Goal: Transaction & Acquisition: Purchase product/service

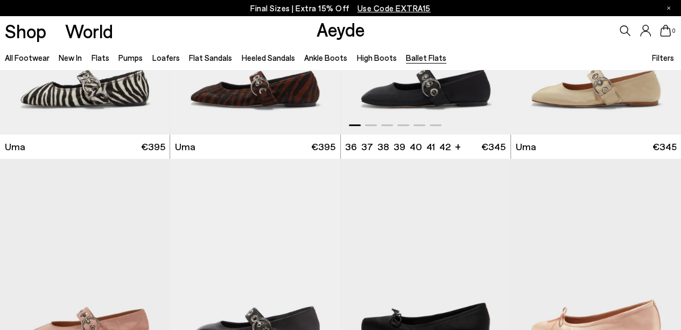
scroll to position [161, 0]
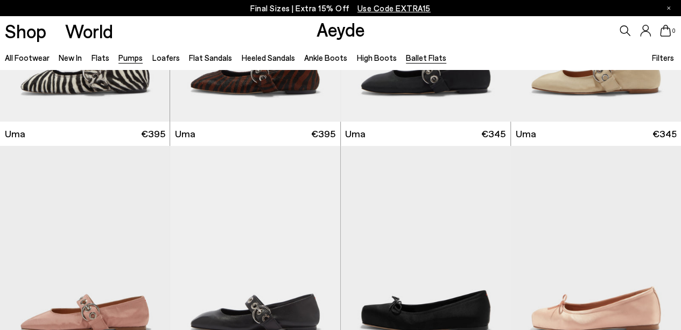
click at [133, 60] on link "Pumps" at bounding box center [130, 58] width 24 height 10
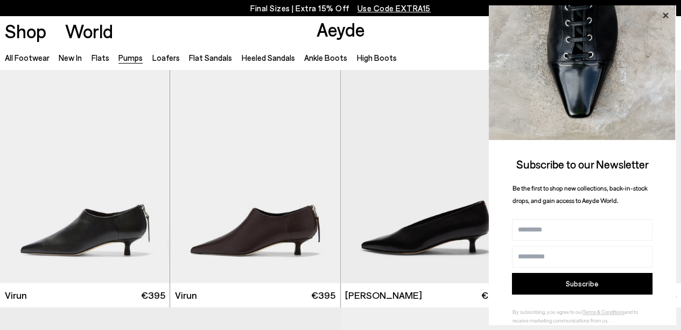
click at [666, 12] on icon at bounding box center [665, 16] width 14 height 14
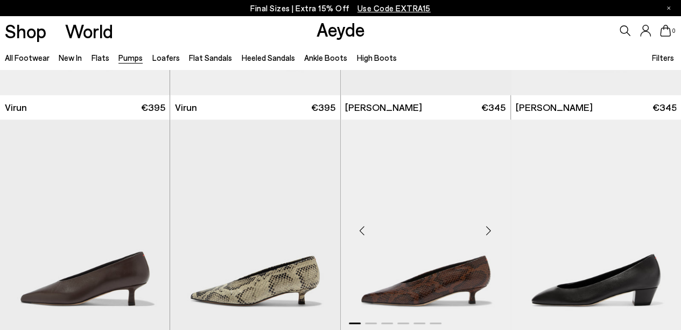
scroll to position [108, 0]
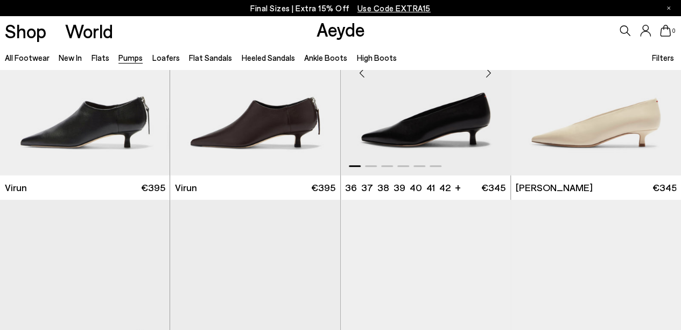
click at [500, 103] on img "1 / 6" at bounding box center [426, 69] width 170 height 214
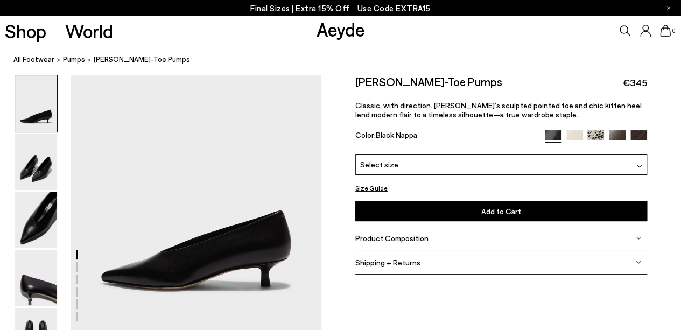
click at [379, 159] on span "Select size" at bounding box center [379, 164] width 38 height 11
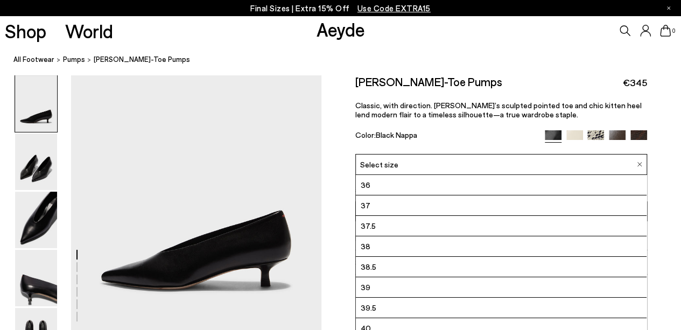
click at [375, 288] on li "39" at bounding box center [501, 287] width 291 height 20
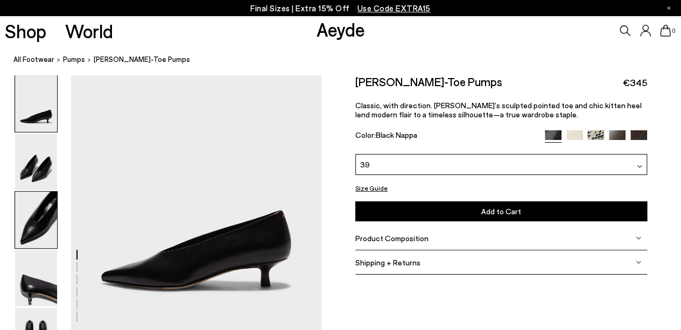
click at [34, 228] on img at bounding box center [36, 220] width 42 height 57
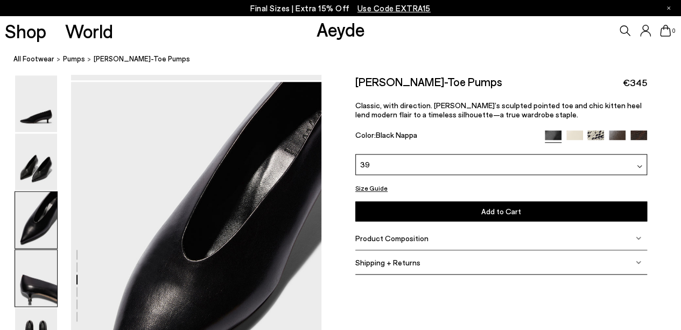
scroll to position [593, 0]
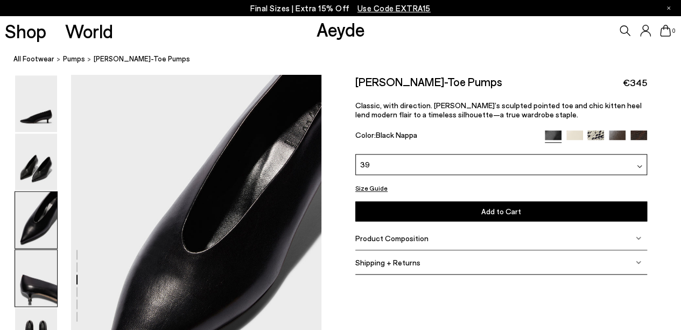
click at [30, 288] on img at bounding box center [36, 278] width 42 height 57
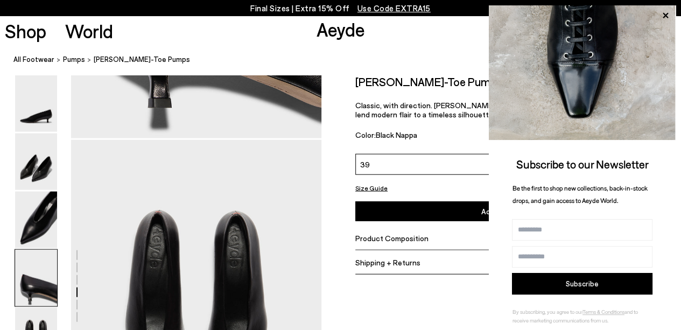
scroll to position [1358, 0]
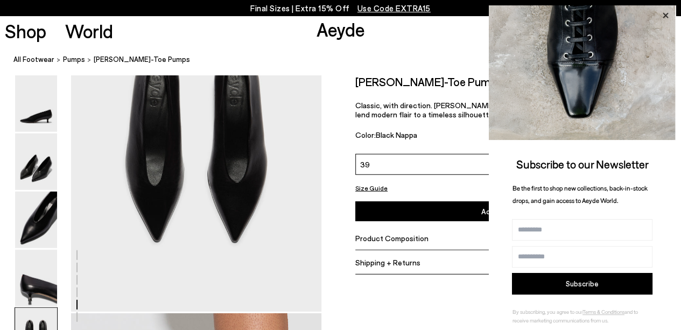
click at [665, 10] on icon at bounding box center [665, 16] width 14 height 14
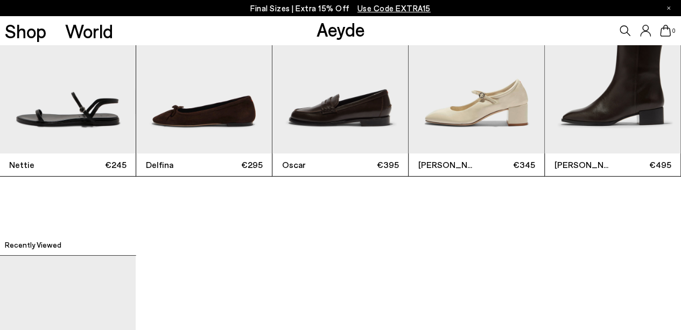
scroll to position [2165, 0]
